Goal: Entertainment & Leisure: Browse casually

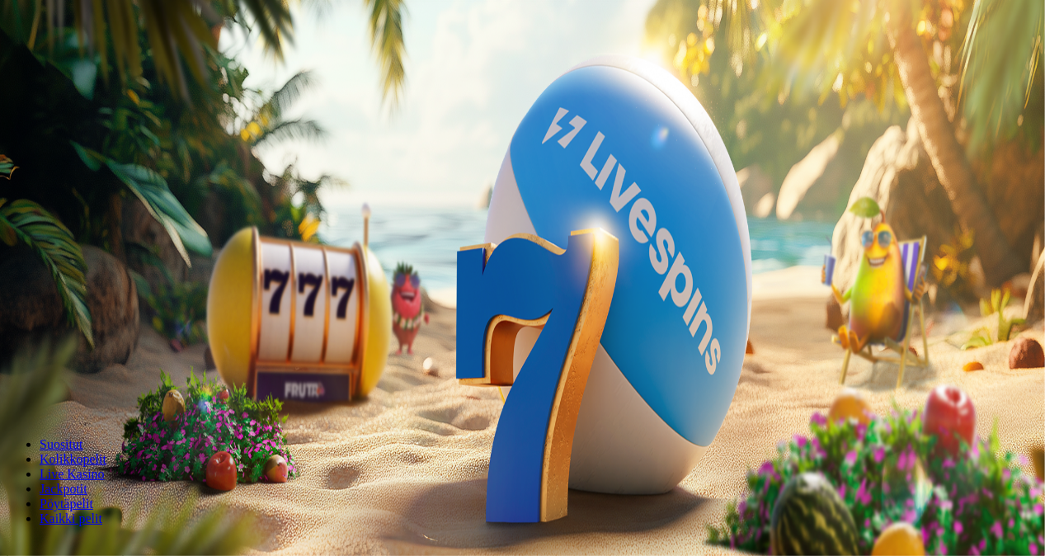
click at [102, 68] on button "Kirjaudu" at bounding box center [114, 59] width 54 height 17
click at [125, 68] on button "Kirjaudu" at bounding box center [114, 59] width 54 height 17
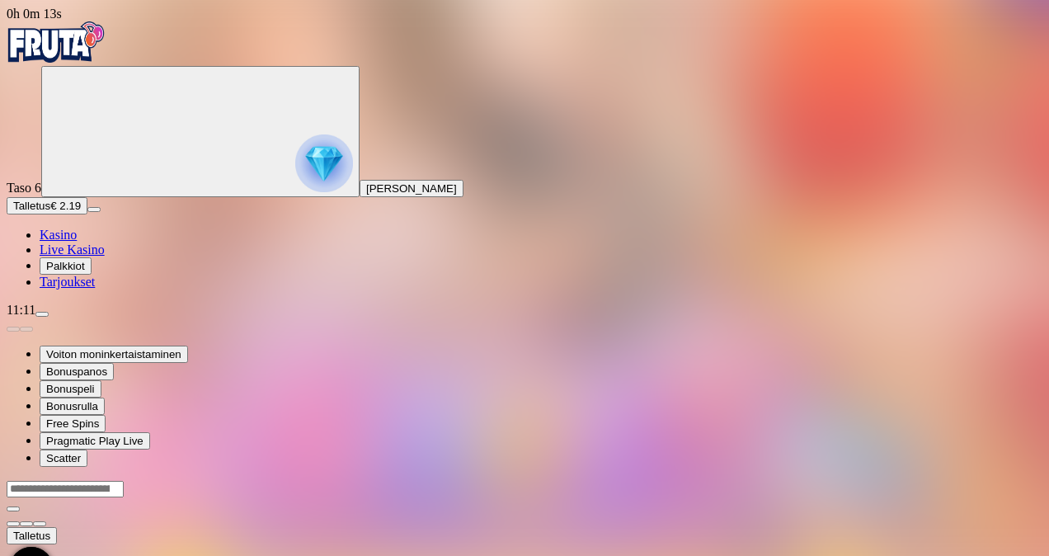
click at [103, 257] on span "Live Kasino" at bounding box center [72, 249] width 65 height 14
